Goal: Transaction & Acquisition: Purchase product/service

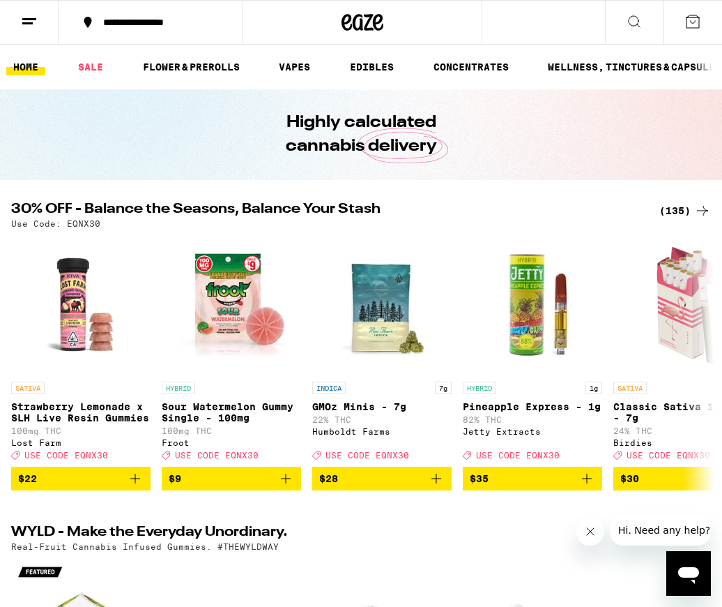
click at [675, 213] on div "(135)" at bounding box center [686, 210] width 52 height 17
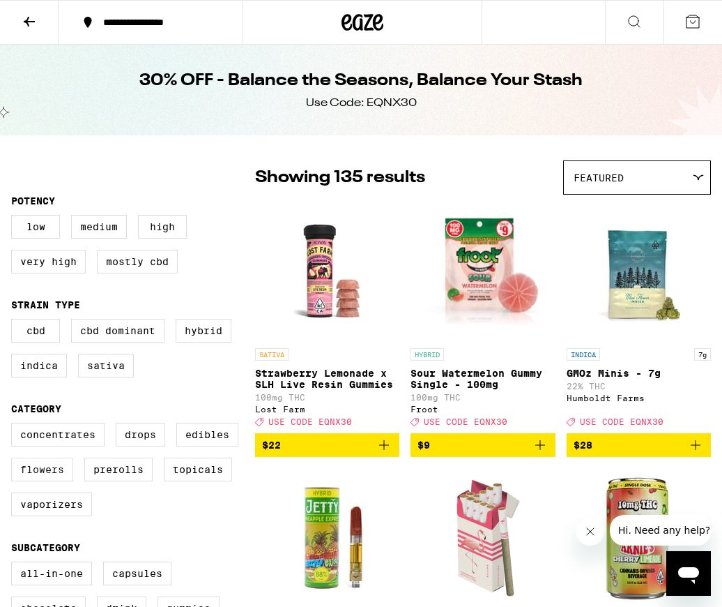
click at [45, 481] on label "Flowers" at bounding box center [42, 469] width 62 height 24
click at [15, 425] on input "Flowers" at bounding box center [14, 425] width 1 height 1
checkbox input "true"
